Goal: Browse casually

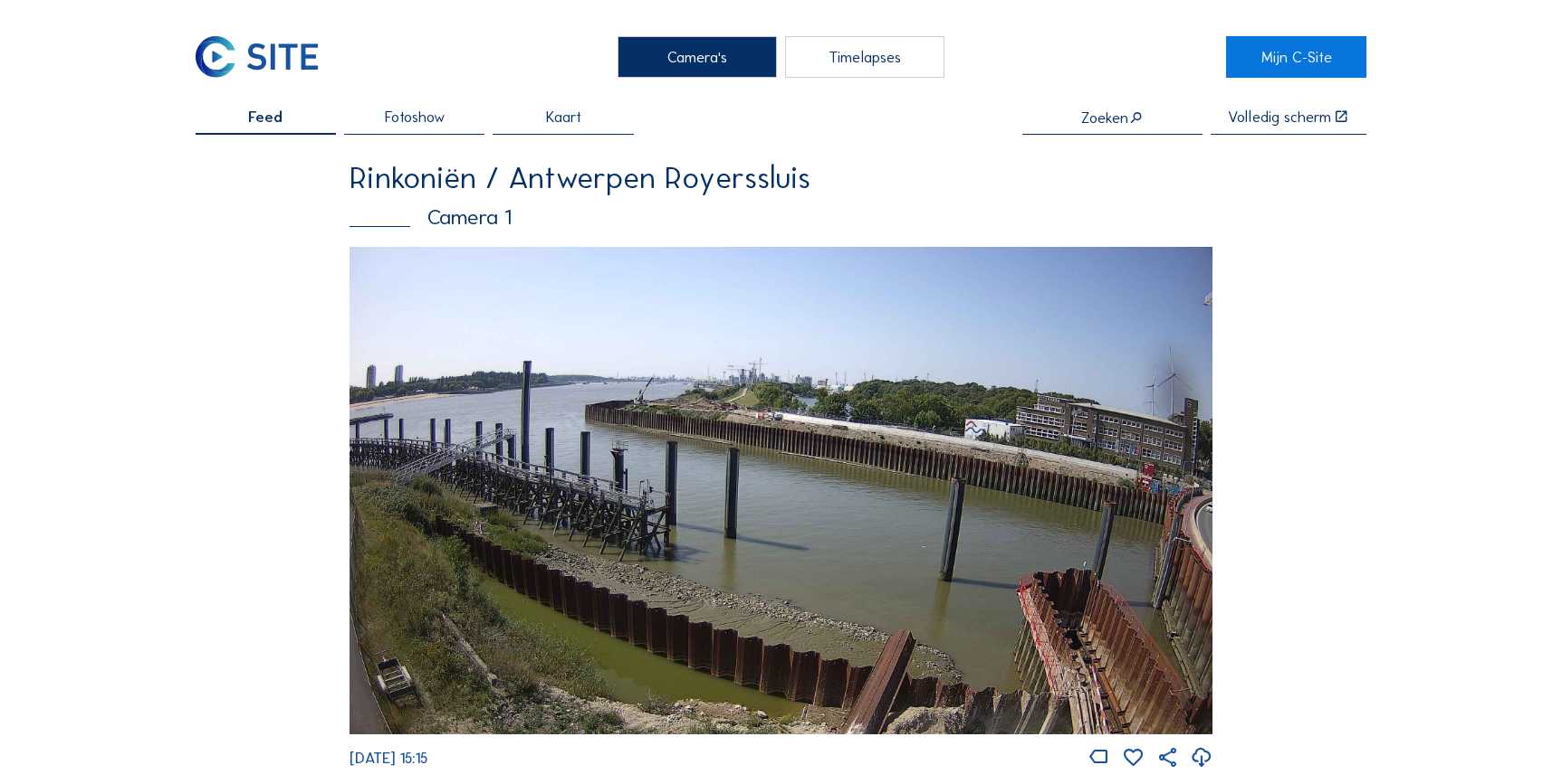
scroll to position [2137, 0]
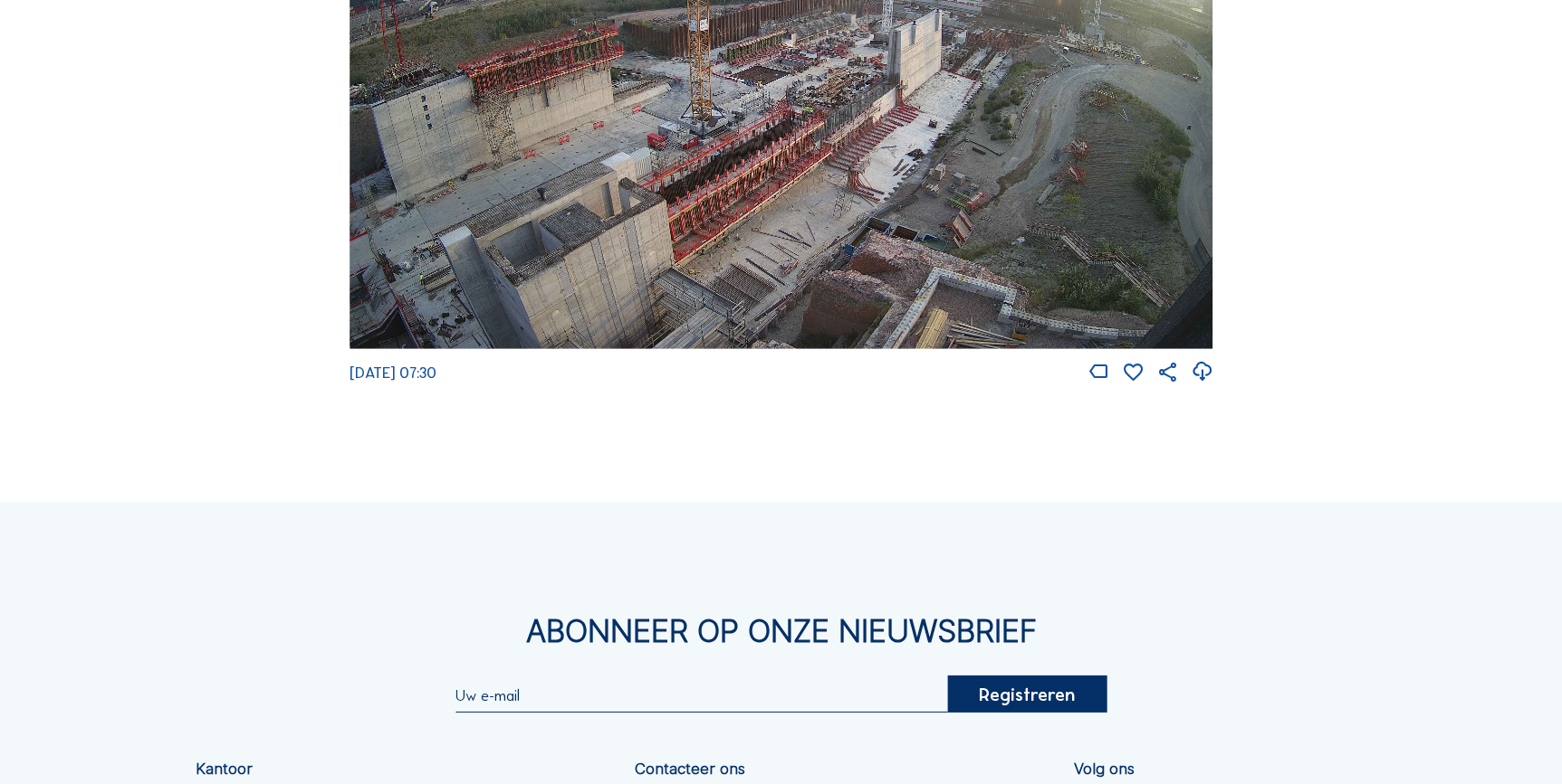
scroll to position [2137, 0]
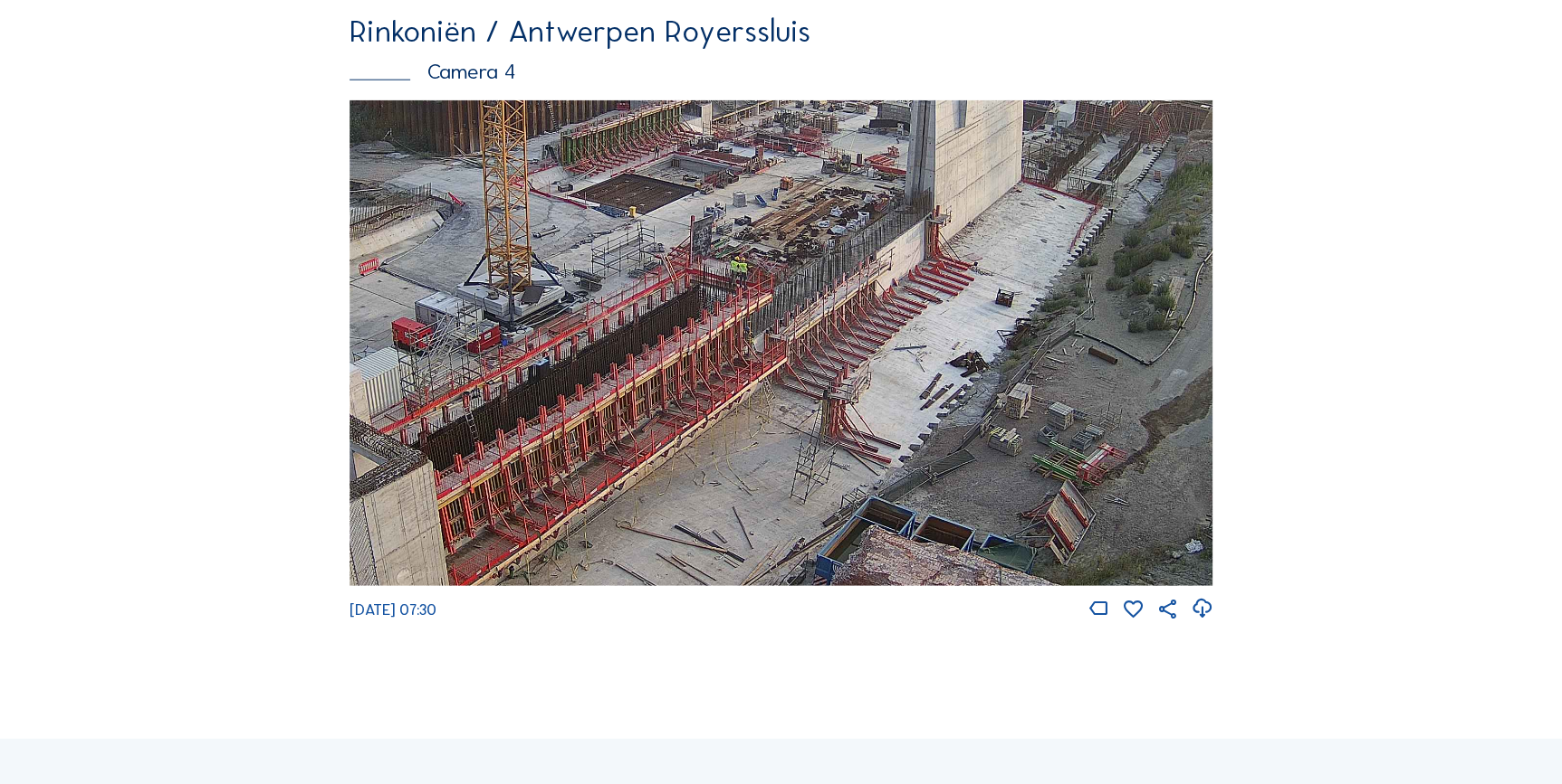
drag, startPoint x: 771, startPoint y: 486, endPoint x: 789, endPoint y: 570, distance: 85.9
click at [789, 570] on img at bounding box center [781, 343] width 864 height 486
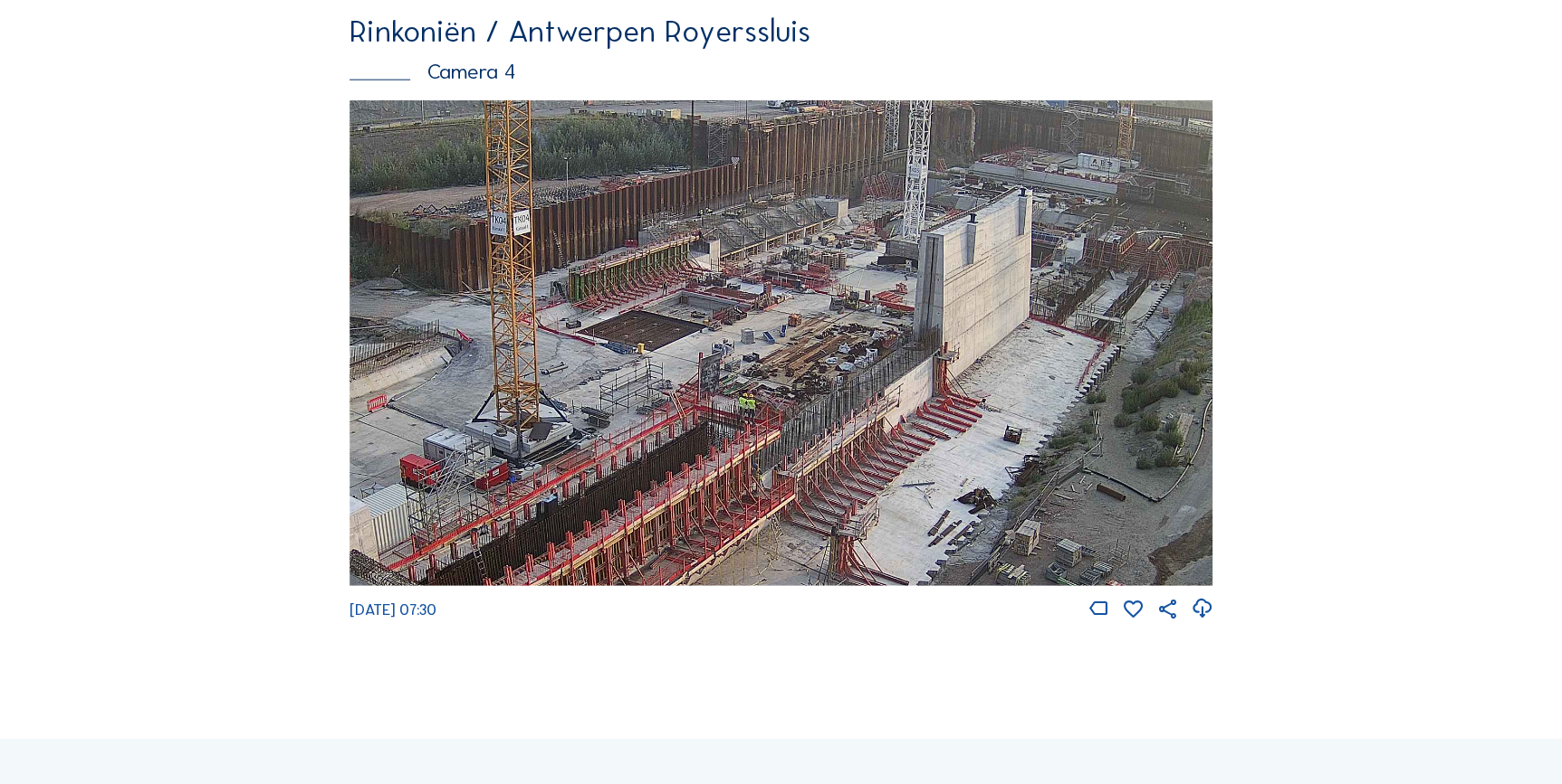
drag, startPoint x: 774, startPoint y: 442, endPoint x: 764, endPoint y: 536, distance: 94.5
click at [764, 536] on img at bounding box center [781, 343] width 864 height 486
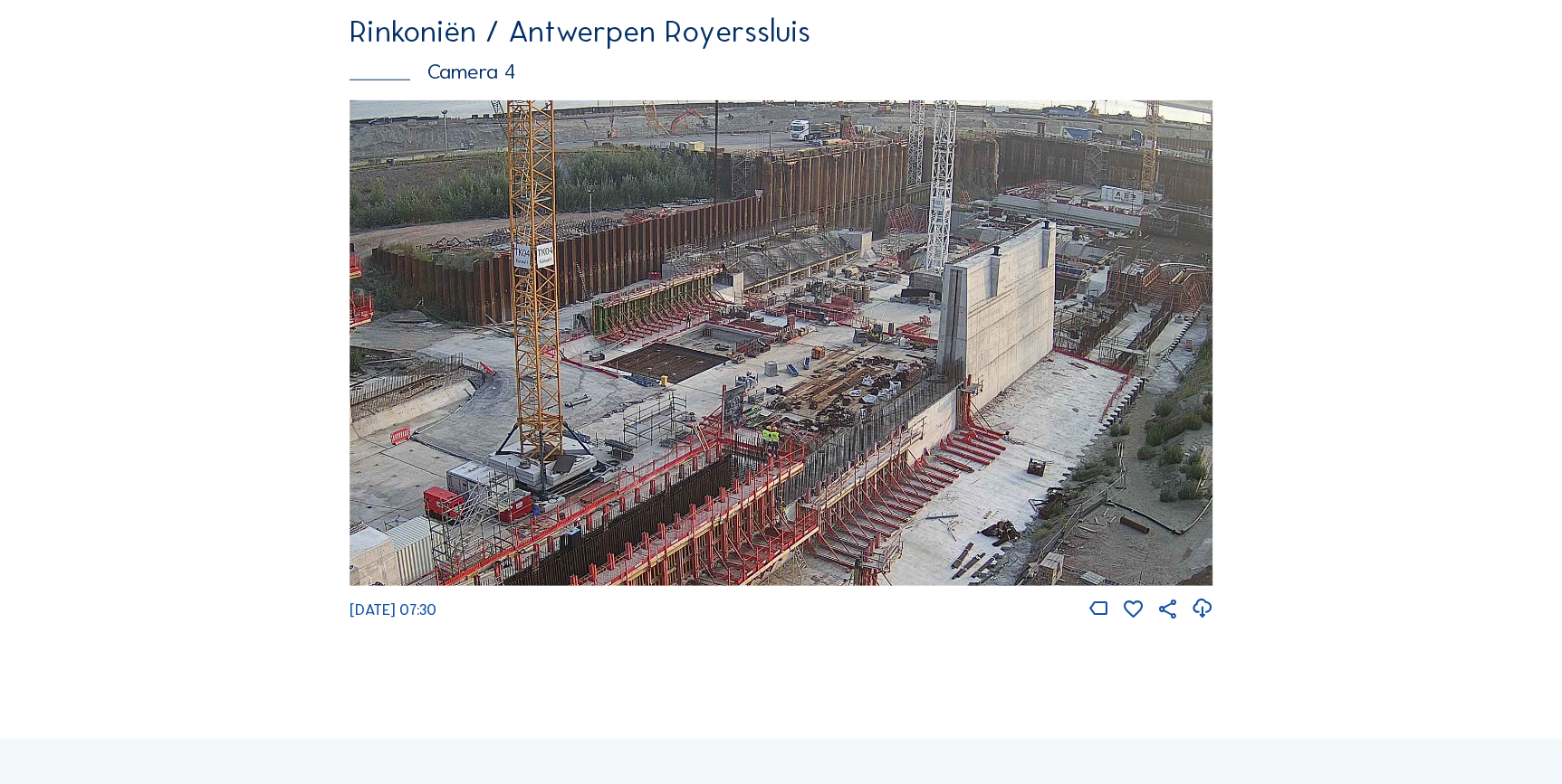
drag, startPoint x: 615, startPoint y: 379, endPoint x: 639, endPoint y: 409, distance: 38.4
click at [639, 409] on img at bounding box center [781, 343] width 864 height 486
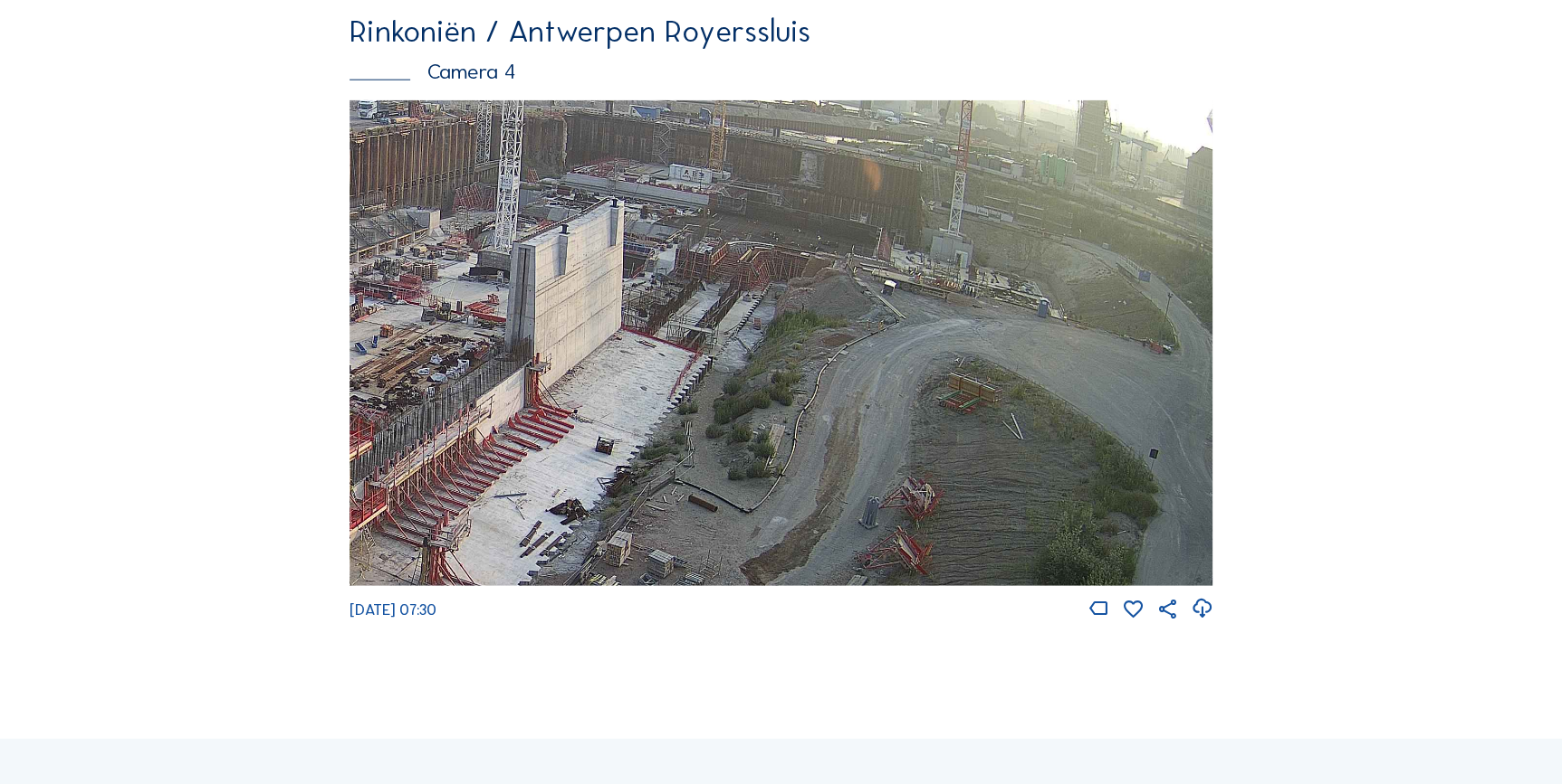
drag, startPoint x: 895, startPoint y: 390, endPoint x: 347, endPoint y: 374, distance: 548.2
click at [349, 374] on img at bounding box center [781, 343] width 864 height 486
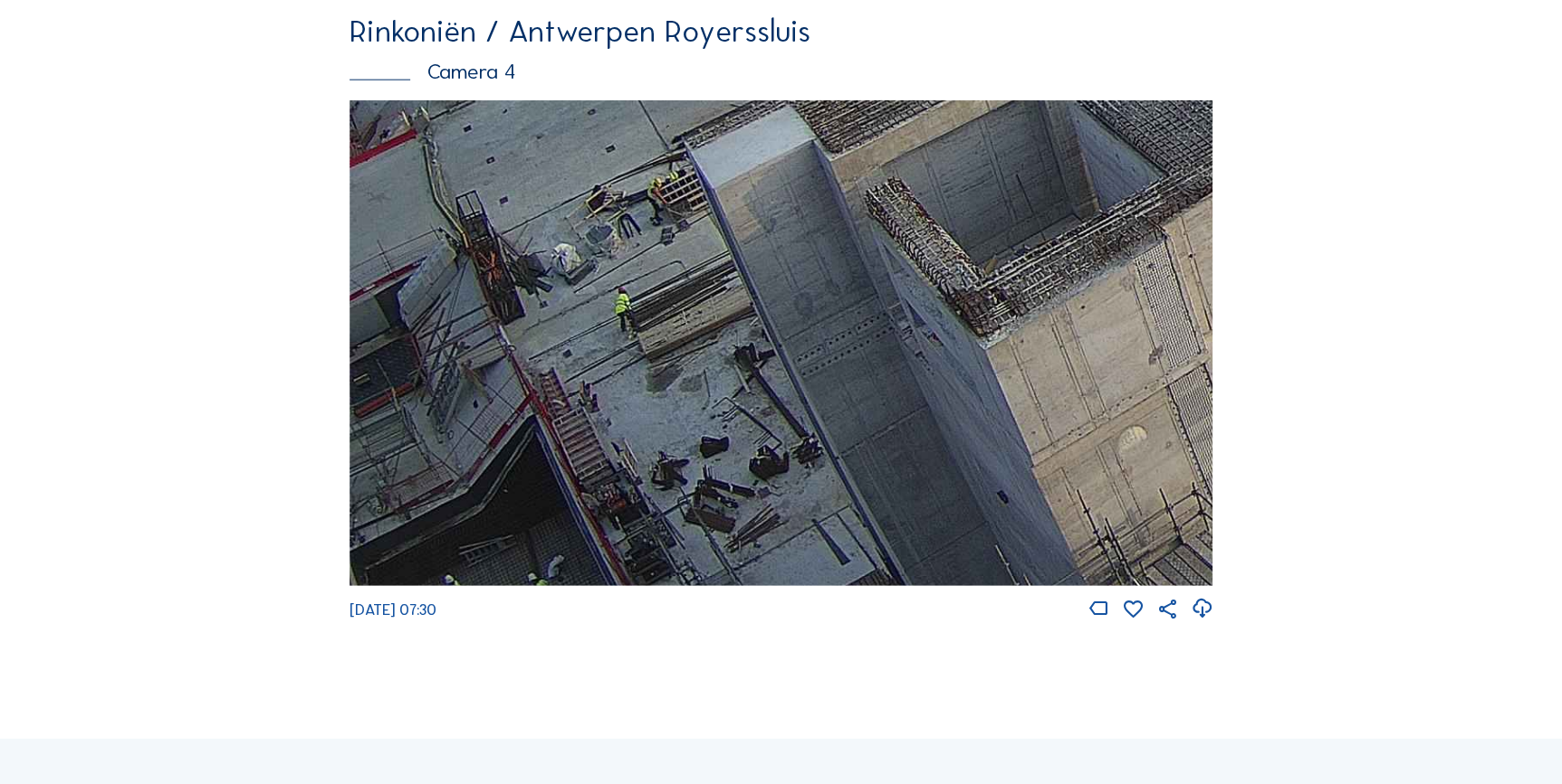
drag, startPoint x: 459, startPoint y: 460, endPoint x: 735, endPoint y: 257, distance: 342.6
click at [735, 257] on img at bounding box center [781, 343] width 864 height 486
drag, startPoint x: 608, startPoint y: 409, endPoint x: 618, endPoint y: 331, distance: 78.6
click at [618, 331] on img at bounding box center [781, 343] width 864 height 486
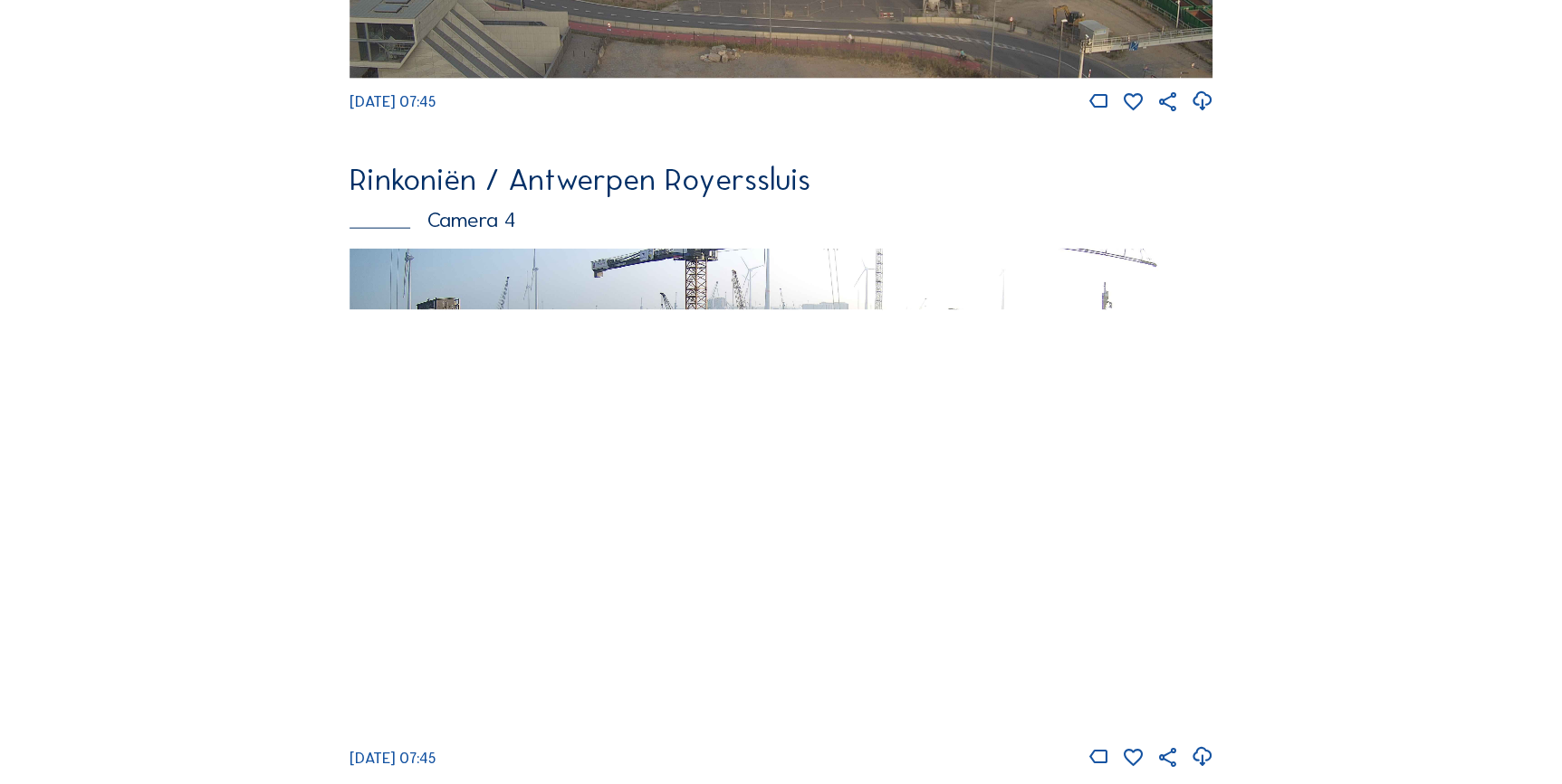
scroll to position [2056, 0]
